Goal: Navigation & Orientation: Find specific page/section

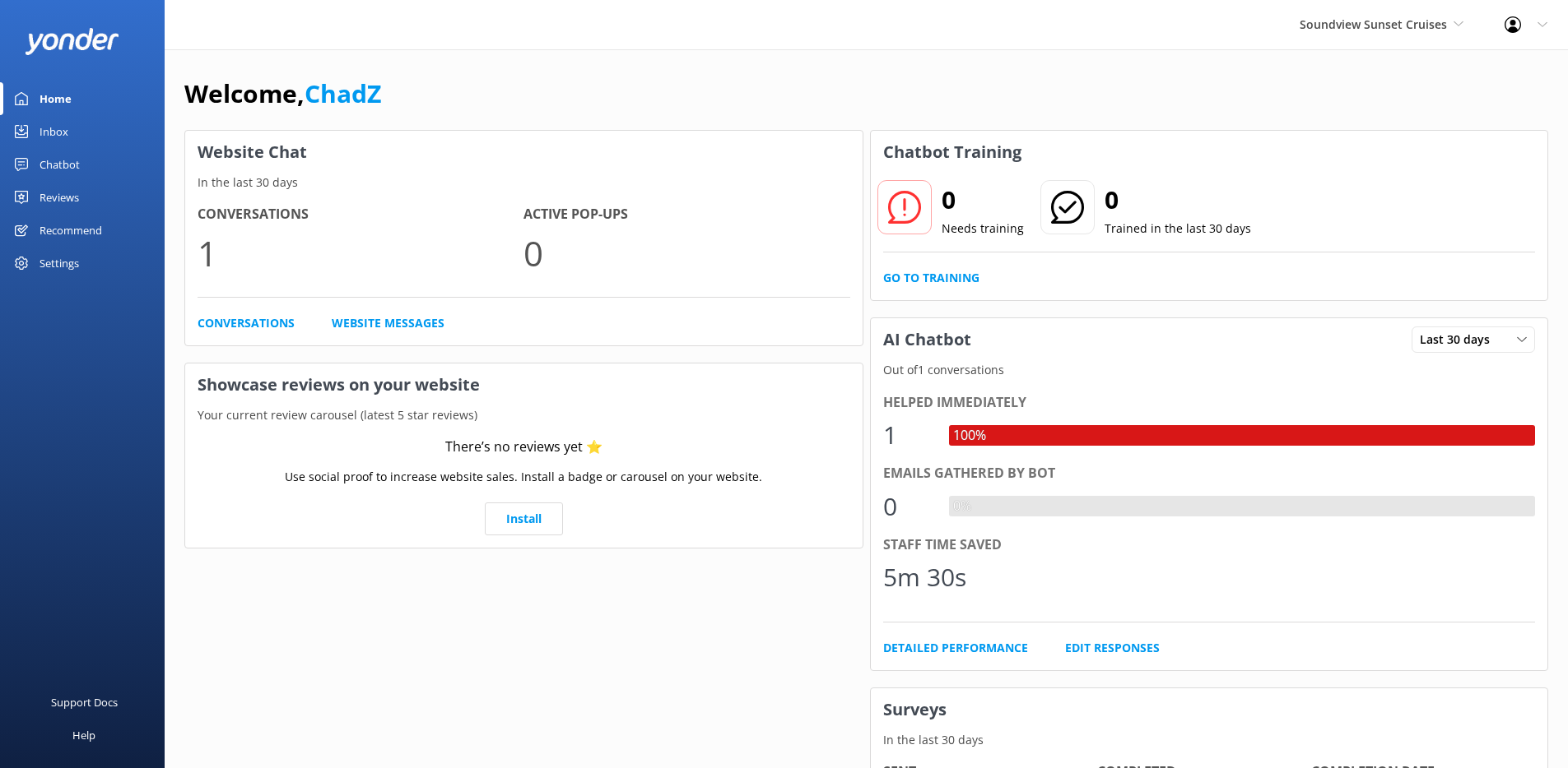
click at [1556, 17] on div "Profile Settings Logout" at bounding box center [1526, 24] width 84 height 49
click at [1285, 44] on div "Soundview Sunset Cruises Yonder Zipline Yonder Chad's River Rafting Chipper's A…" at bounding box center [1381, 24] width 205 height 49
click at [1065, 36] on div "Soundview Sunset Cruises Yonder Zipline Yonder Chad's River Rafting Chipper's A…" at bounding box center [784, 24] width 1568 height 49
click at [667, 16] on div "Soundview Sunset Cruises Yonder Zipline Yonder Chad's River Rafting Chipper's A…" at bounding box center [784, 24] width 1568 height 49
click at [65, 131] on div "Inbox" at bounding box center [54, 131] width 28 height 33
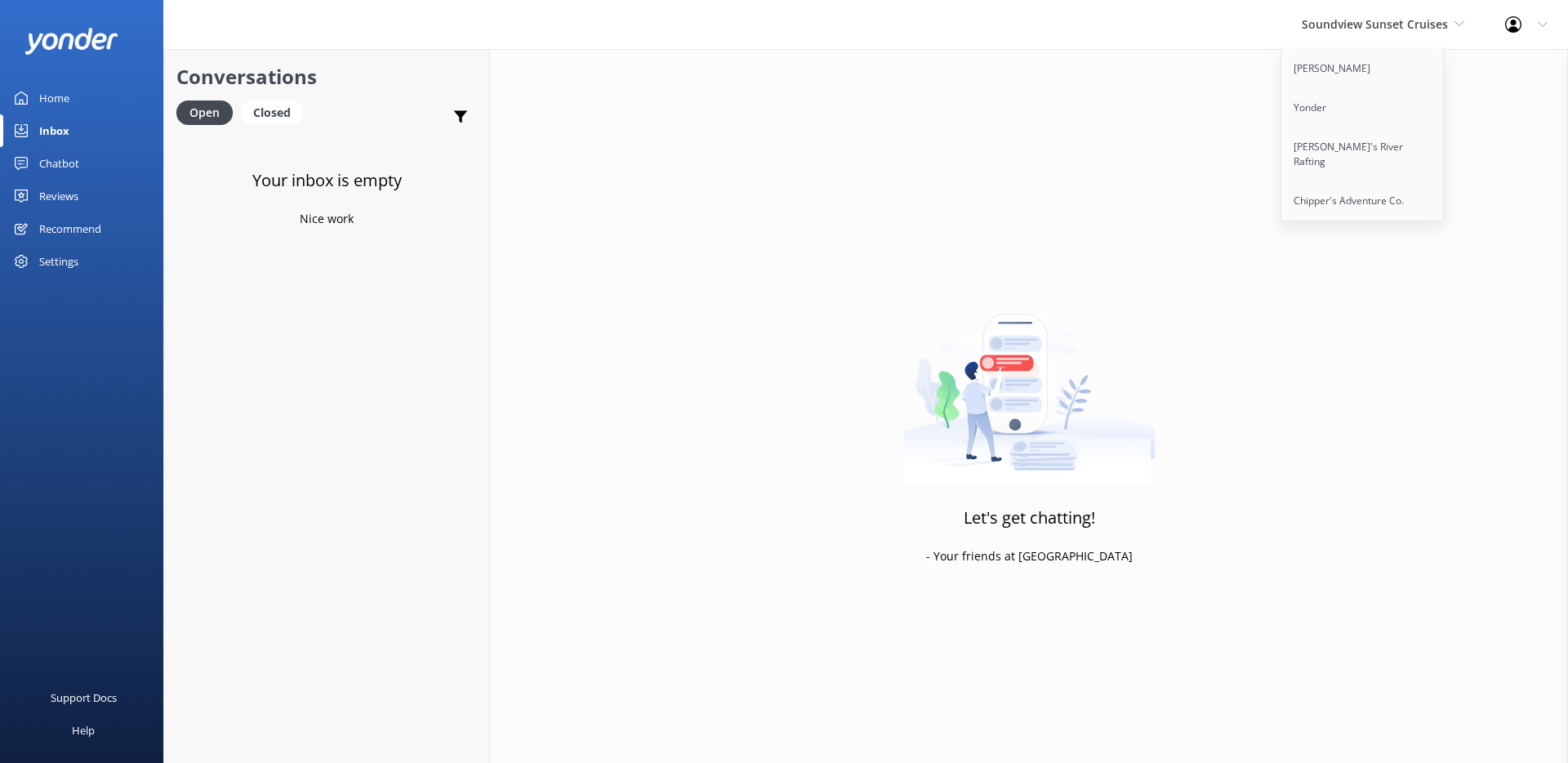
click at [51, 261] on div "Settings" at bounding box center [59, 261] width 39 height 33
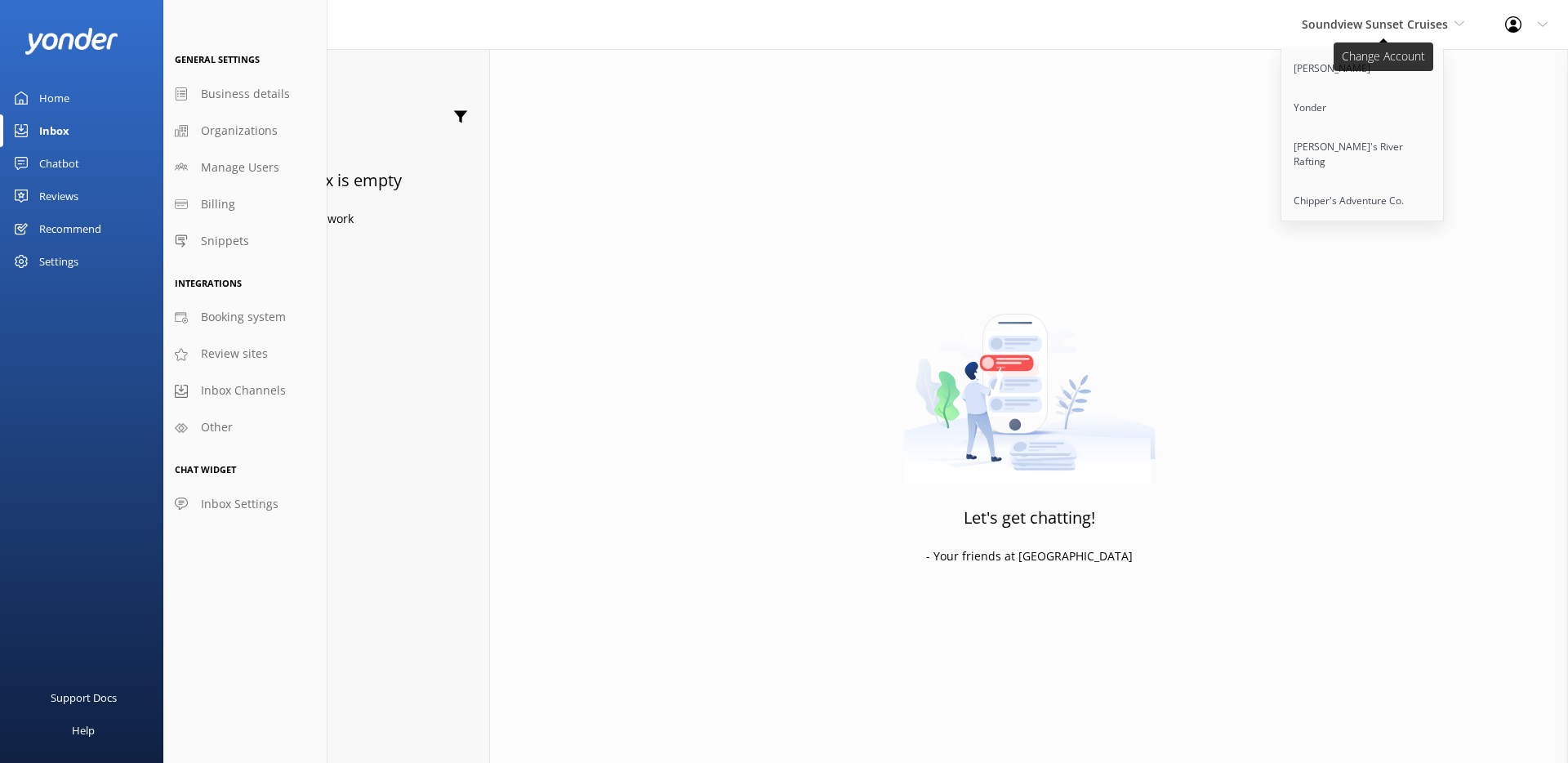
click at [1420, 15] on span "Soundview Sunset Cruises" at bounding box center [1384, 24] width 163 height 18
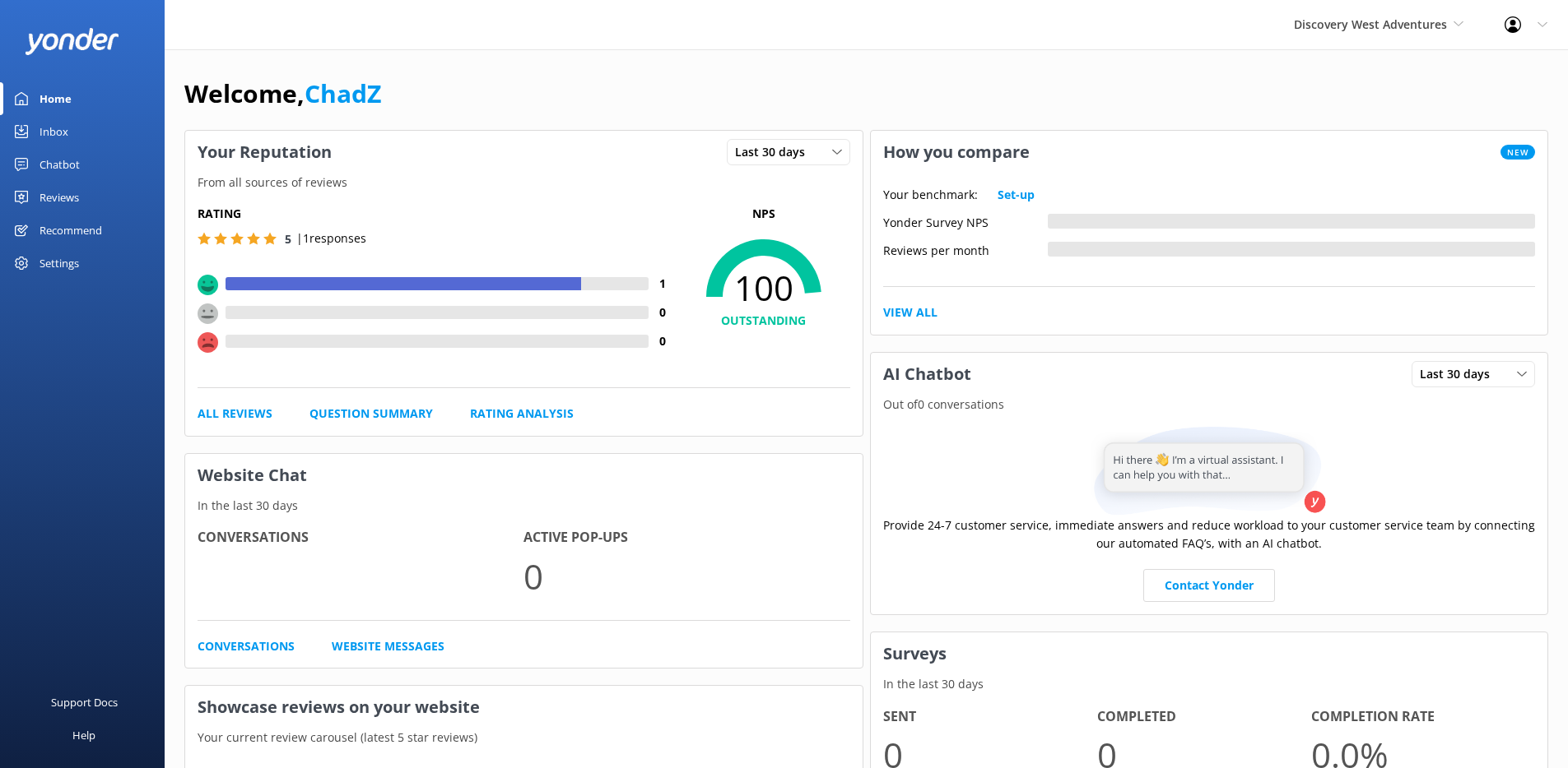
click at [66, 150] on div "Chatbot" at bounding box center [60, 165] width 41 height 33
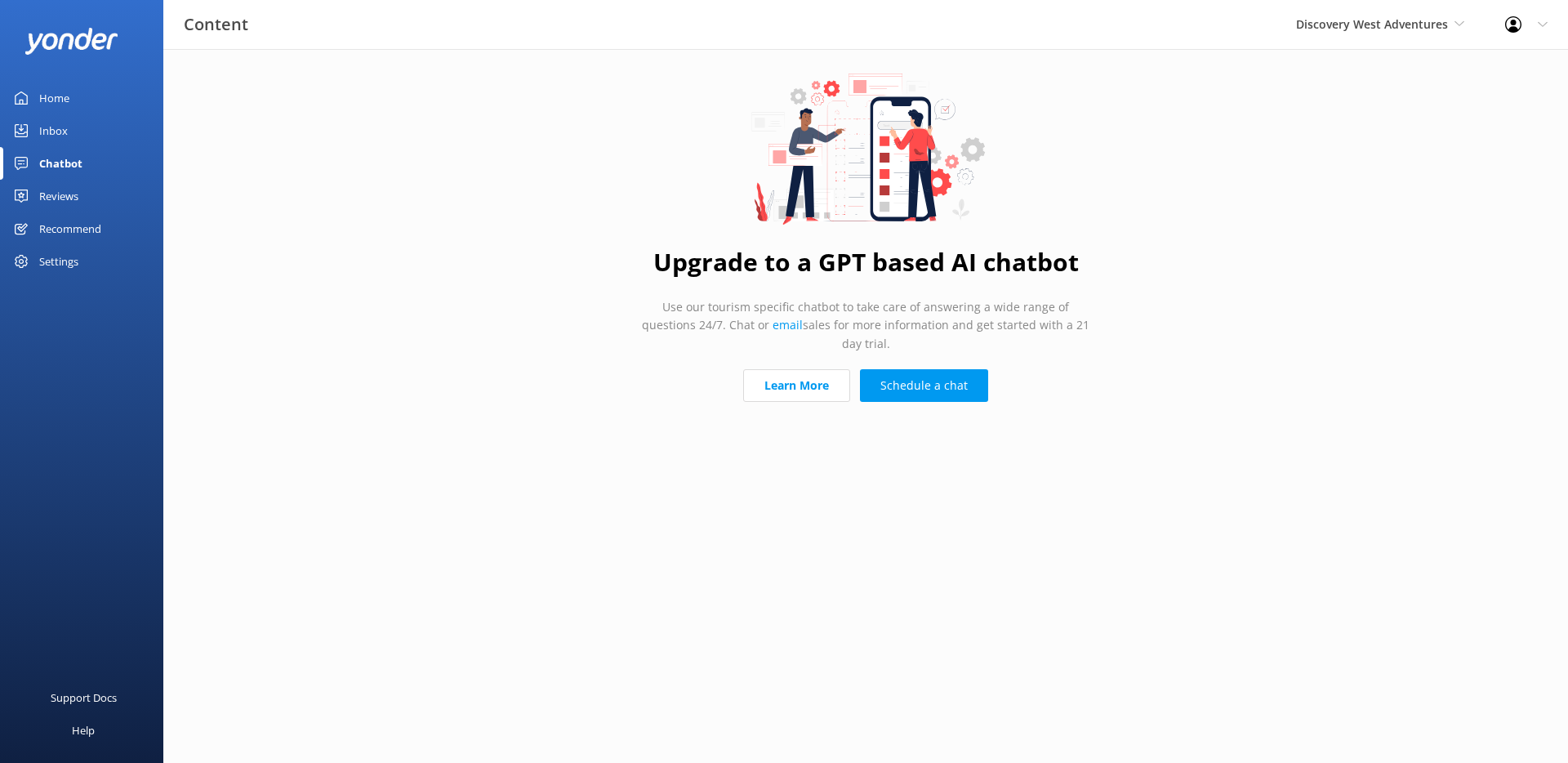
click at [57, 260] on div "Settings" at bounding box center [59, 261] width 39 height 33
